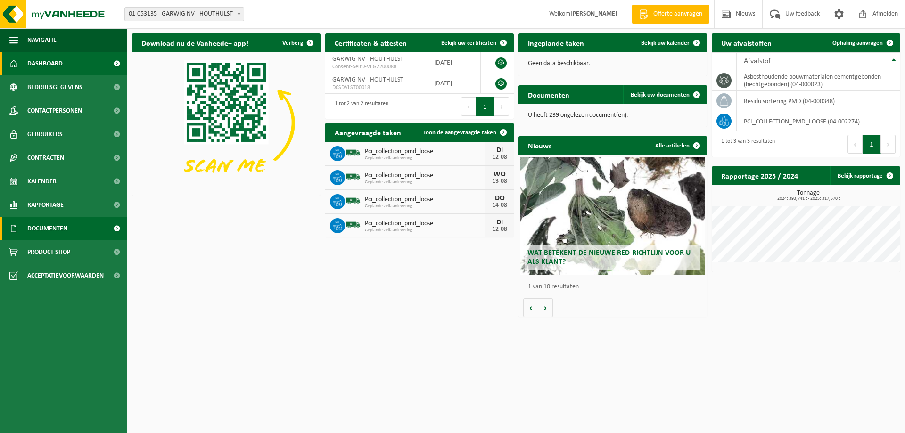
click at [51, 231] on span "Documenten" at bounding box center [47, 229] width 40 height 24
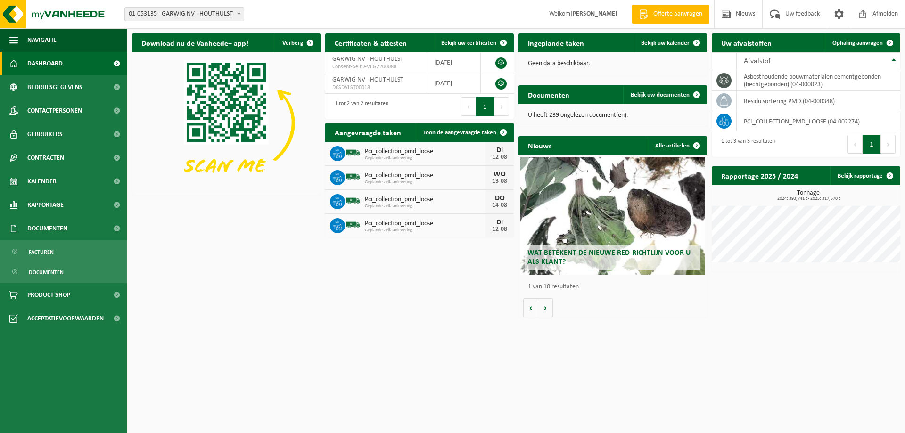
click at [55, 262] on ul "Facturen Documenten" at bounding box center [63, 261] width 127 height 43
click at [54, 269] on span "Documenten" at bounding box center [46, 272] width 35 height 18
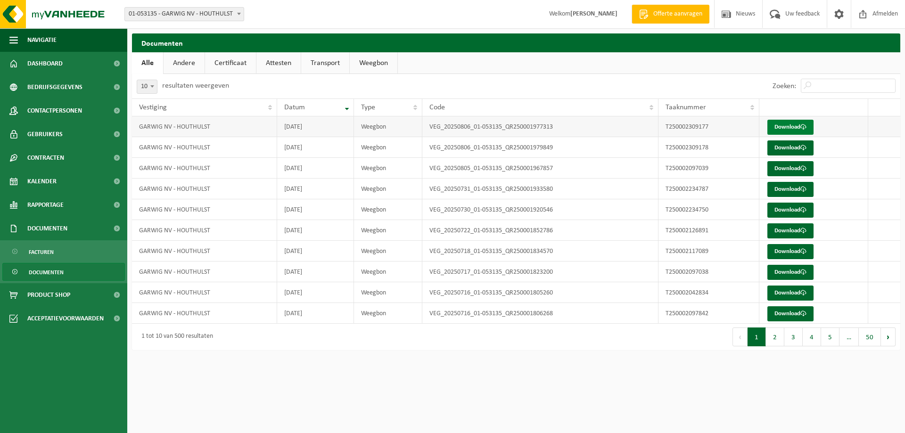
click at [792, 125] on link "Download" at bounding box center [790, 127] width 46 height 15
click at [795, 145] on link "Download" at bounding box center [790, 147] width 46 height 15
click at [790, 169] on link "Download" at bounding box center [790, 168] width 46 height 15
